Goal: Task Accomplishment & Management: Use online tool/utility

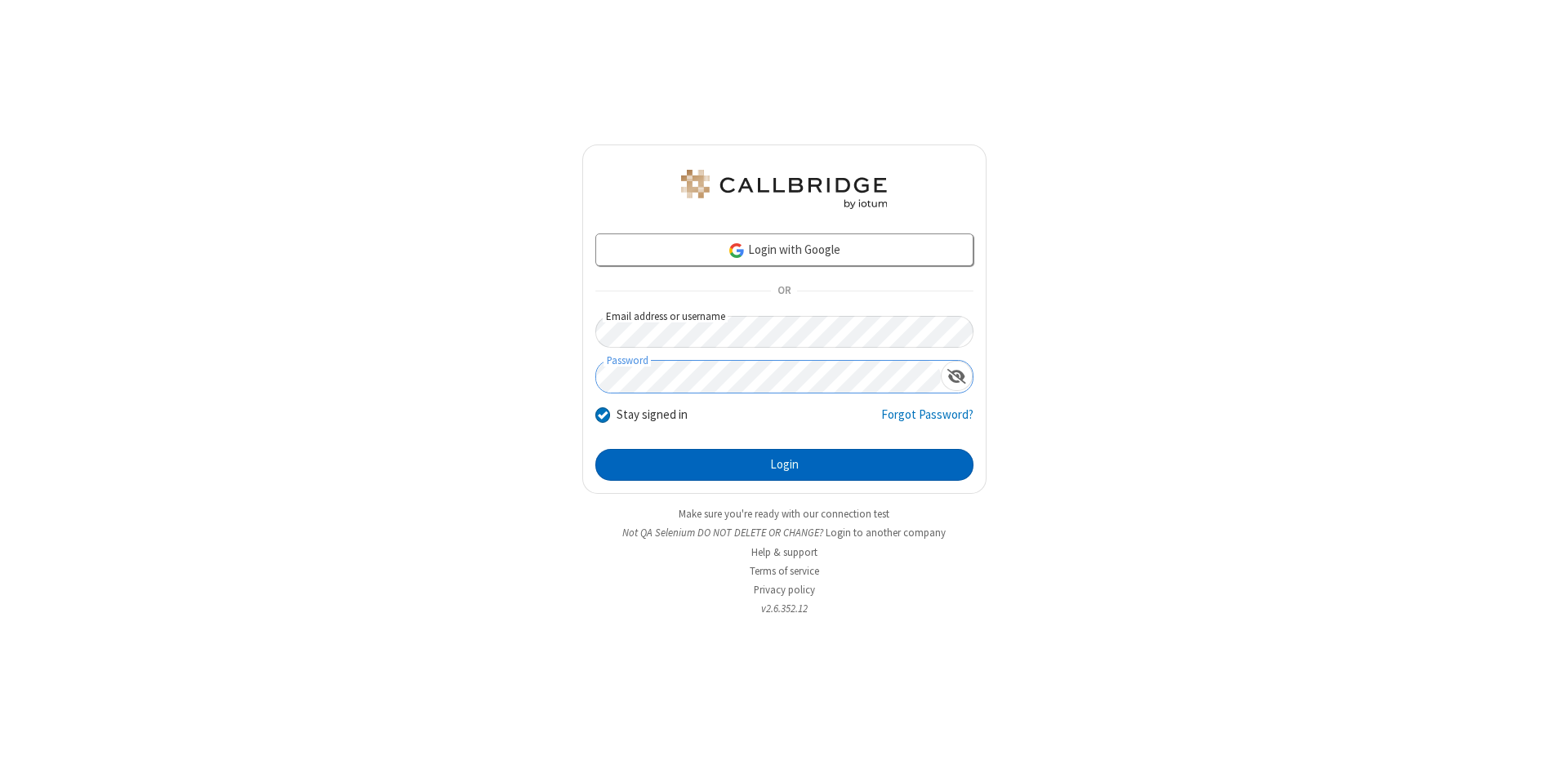
click at [784, 465] on button "Login" at bounding box center [785, 465] width 378 height 33
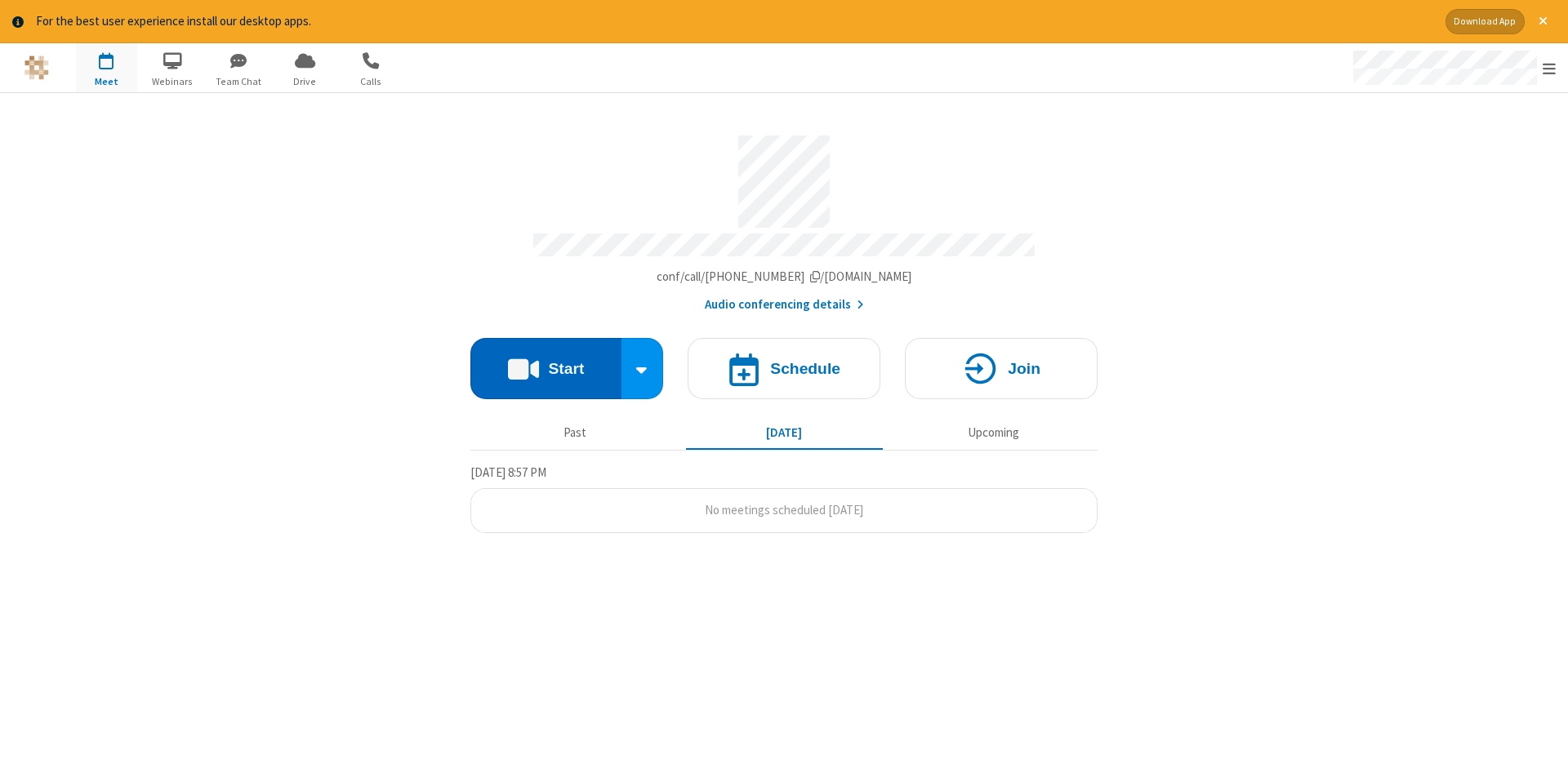
click at [545, 363] on button "Start" at bounding box center [546, 368] width 151 height 61
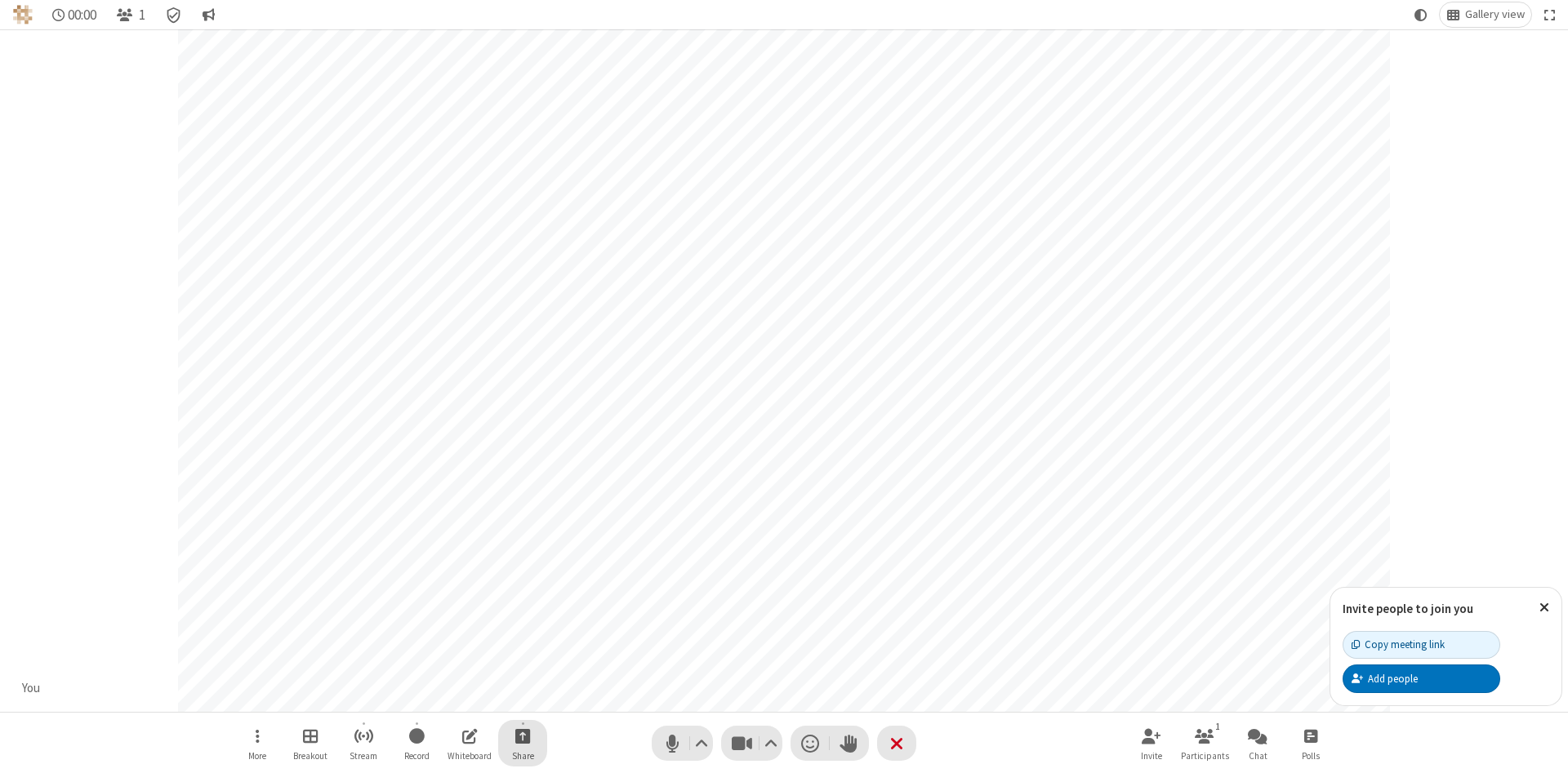
click at [522, 735] on span "Start sharing" at bounding box center [522, 735] width 16 height 21
click at [457, 697] on span "Share my screen" at bounding box center [457, 697] width 19 height 14
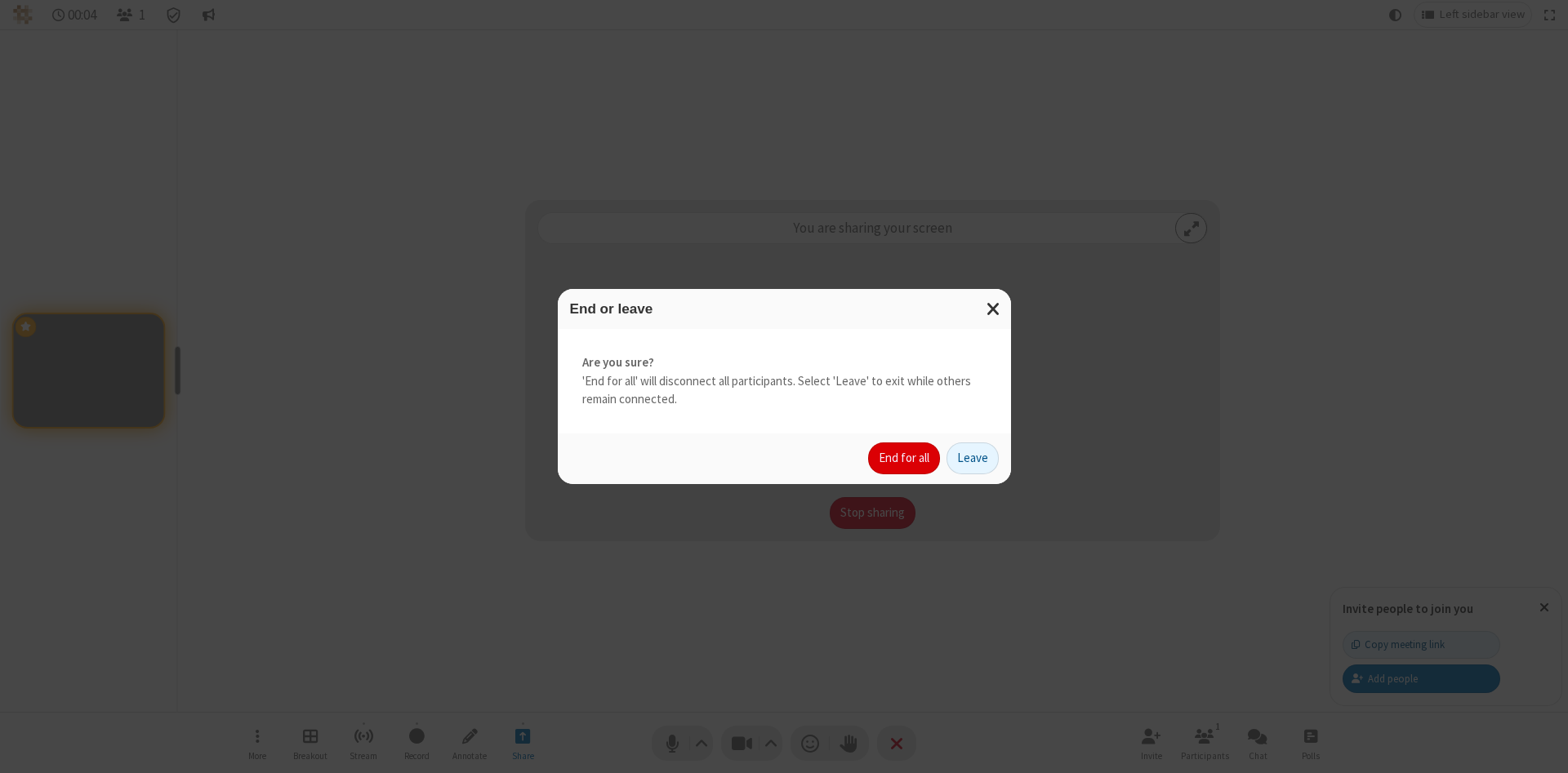
click at [905, 458] on button "End for all" at bounding box center [903, 459] width 72 height 33
